Goal: Task Accomplishment & Management: Manage account settings

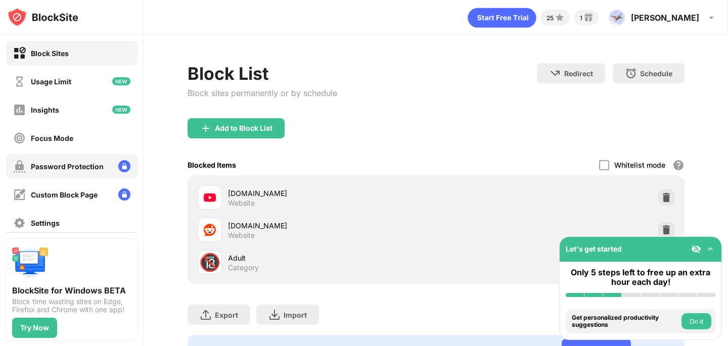
scroll to position [98, 0]
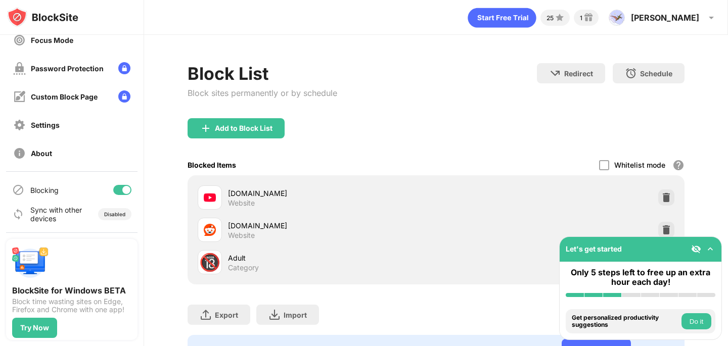
click at [120, 189] on div at bounding box center [122, 190] width 18 height 10
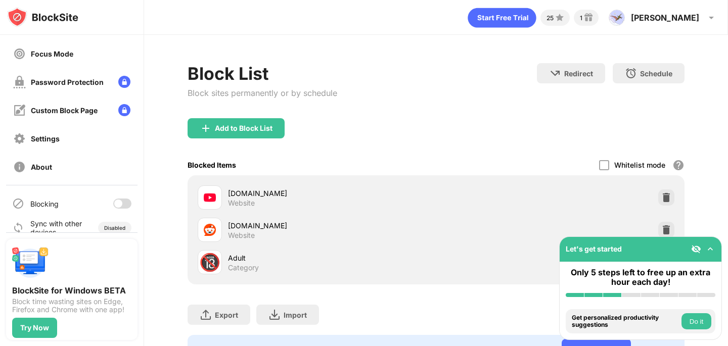
scroll to position [96, 0]
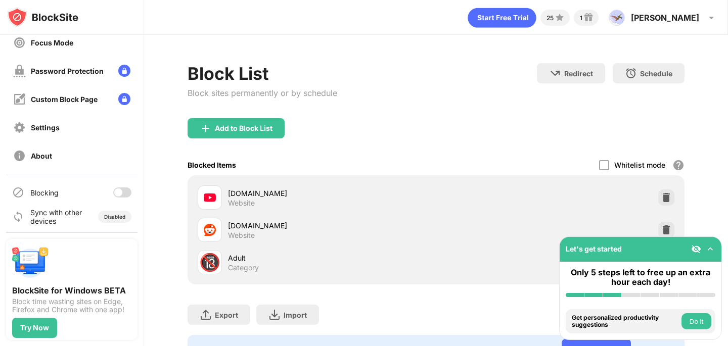
click at [122, 194] on div at bounding box center [122, 193] width 18 height 10
